Goal: Check status

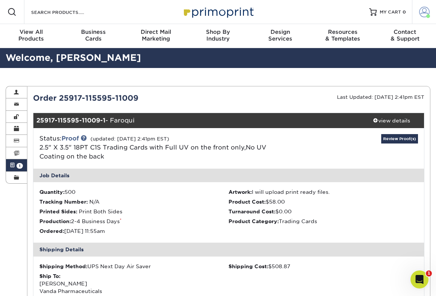
click at [425, 10] on span at bounding box center [424, 12] width 11 height 11
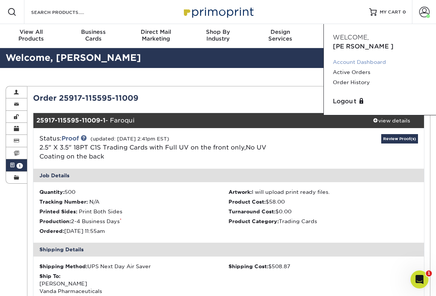
click at [347, 57] on link "Account Dashboard" at bounding box center [380, 62] width 94 height 10
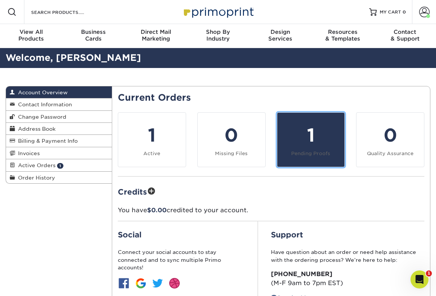
click at [312, 145] on div "1" at bounding box center [311, 135] width 59 height 27
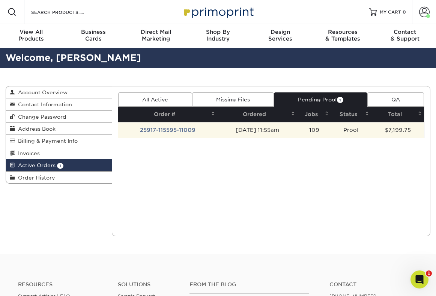
click at [337, 133] on td "Proof" at bounding box center [351, 130] width 41 height 16
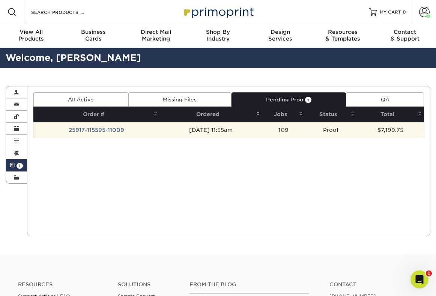
click at [326, 131] on td "Proof" at bounding box center [331, 130] width 52 height 16
click at [95, 129] on td "25917-115595-11009" at bounding box center [96, 130] width 127 height 16
click at [92, 129] on td "25917-115595-11009" at bounding box center [96, 130] width 127 height 16
